Goal: Task Accomplishment & Management: Use online tool/utility

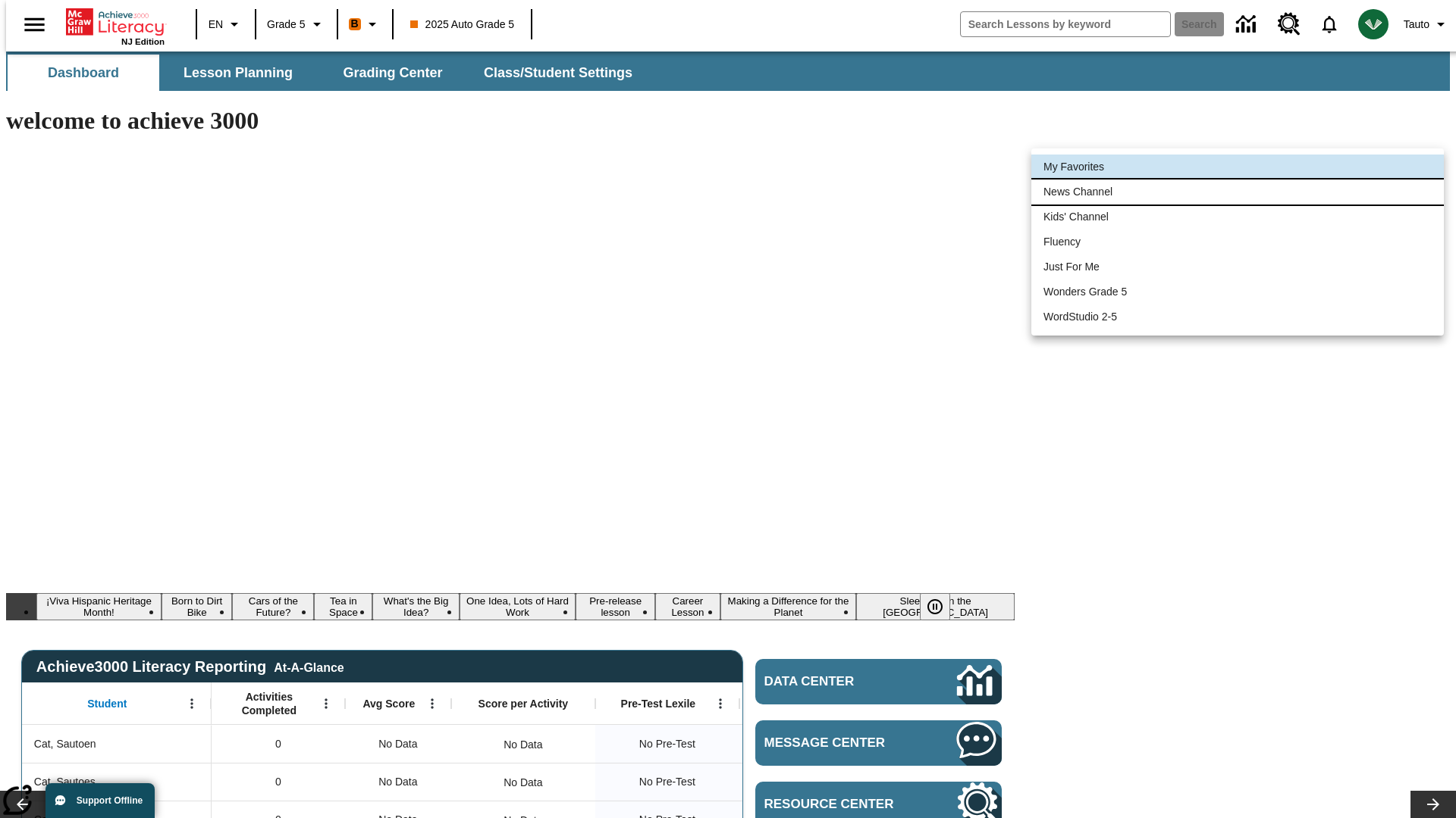
click at [1237, 192] on li "News Channel" at bounding box center [1237, 192] width 412 height 25
type input "120"
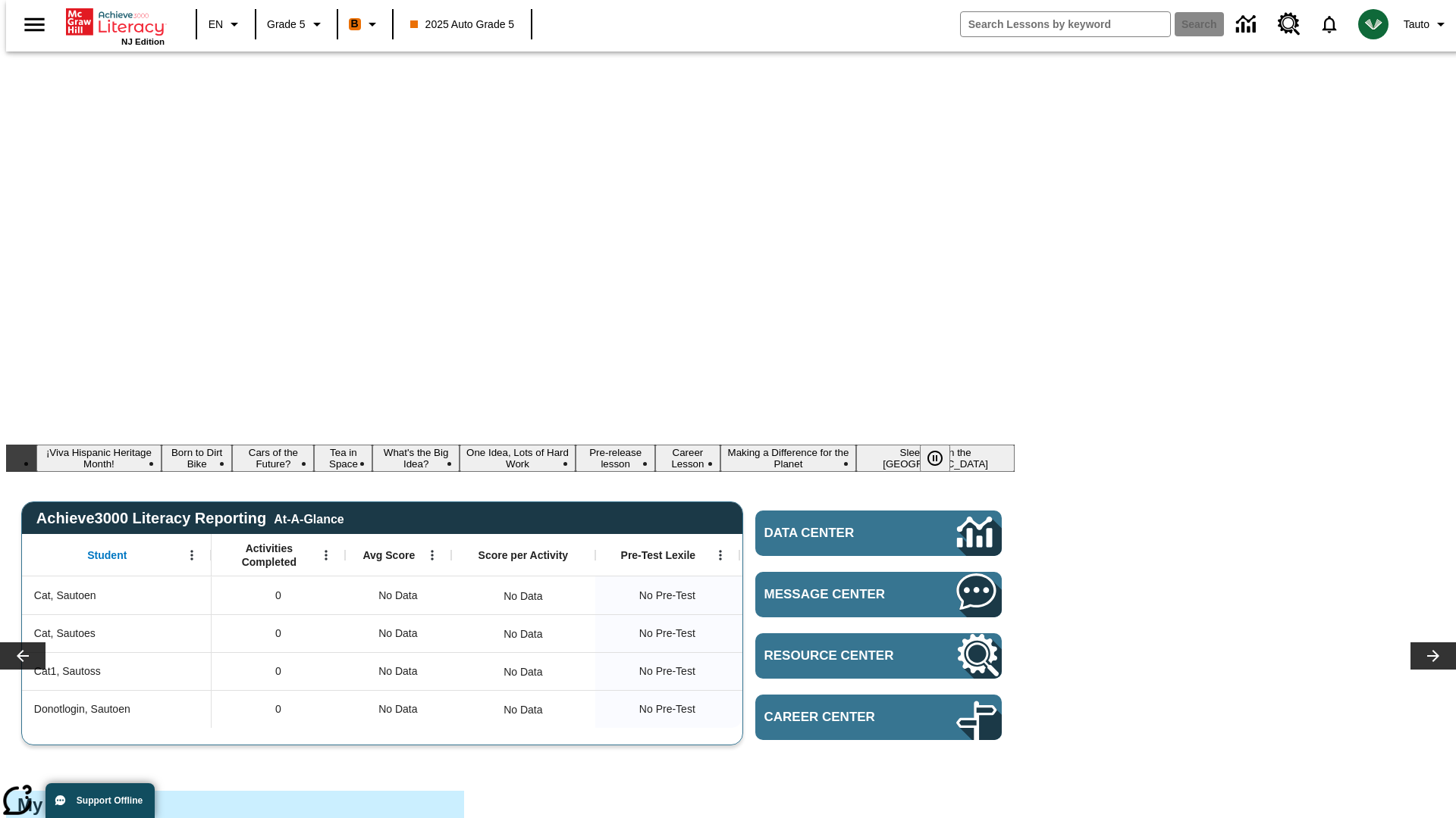
scroll to position [84, 0]
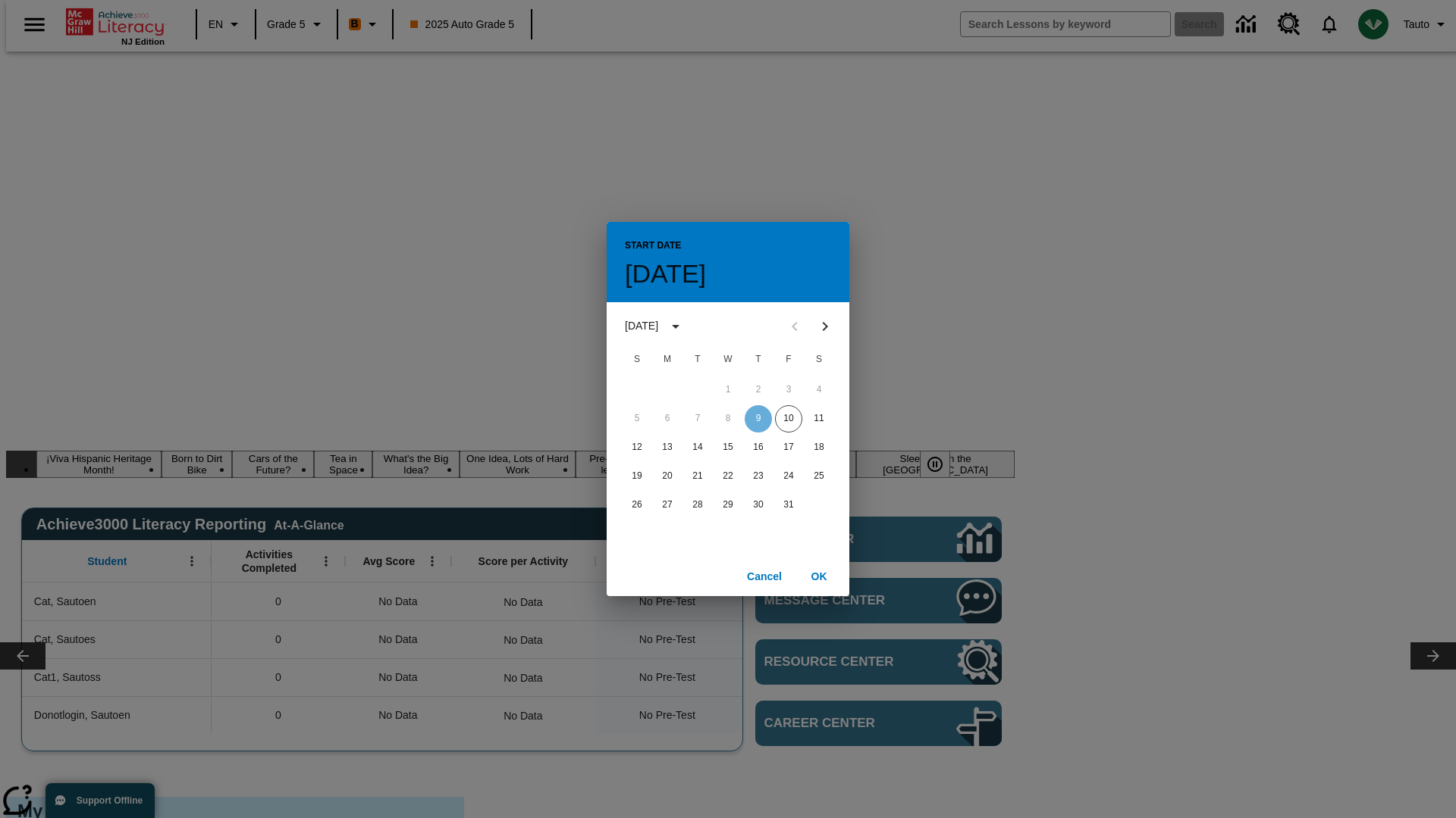
scroll to position [0, 0]
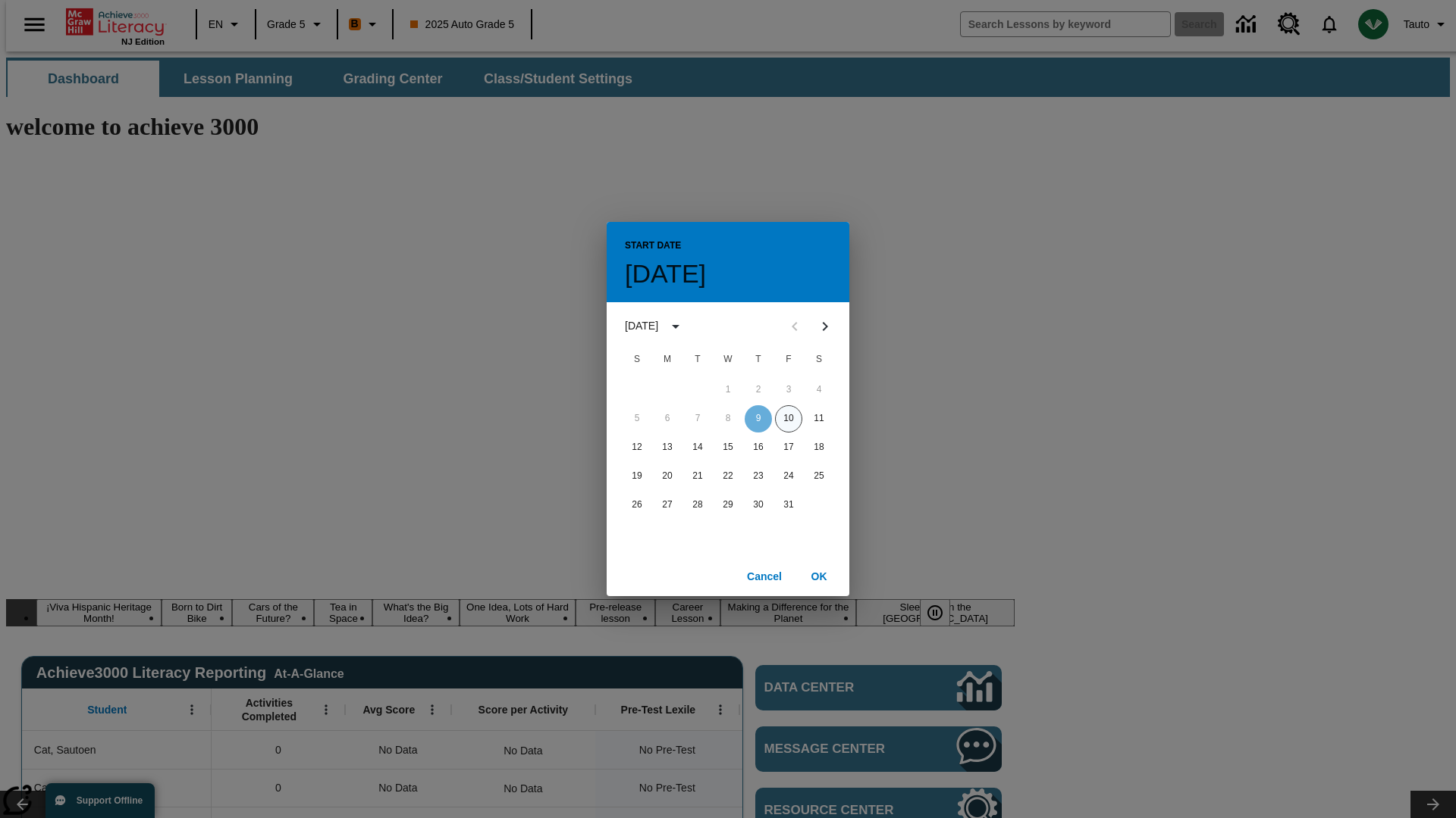
click at [788, 419] on button "10" at bounding box center [788, 419] width 27 height 27
click at [818, 576] on button "OK" at bounding box center [818, 577] width 48 height 28
